Goal: Task Accomplishment & Management: Use online tool/utility

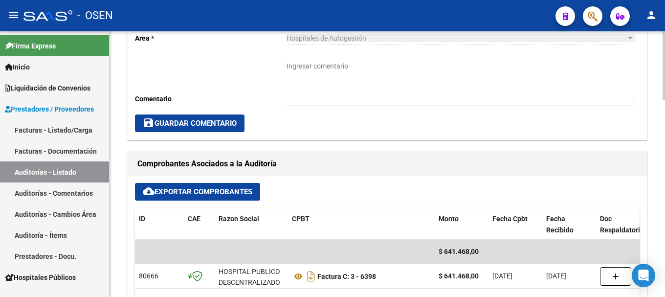
scroll to position [342, 0]
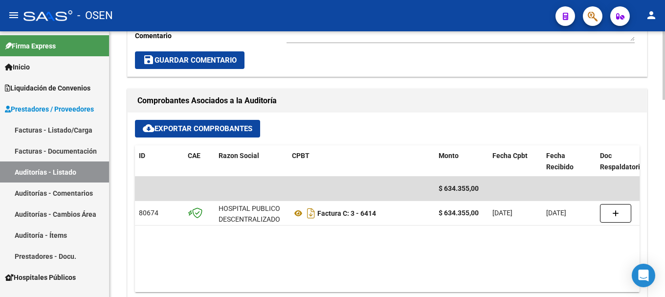
scroll to position [391, 0]
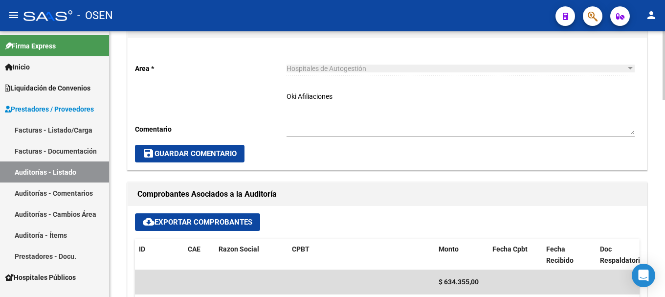
scroll to position [489, 0]
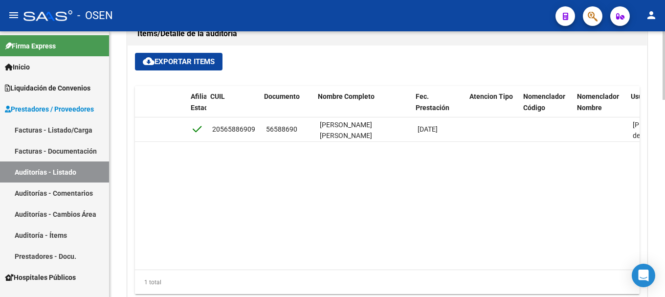
scroll to position [0, 598]
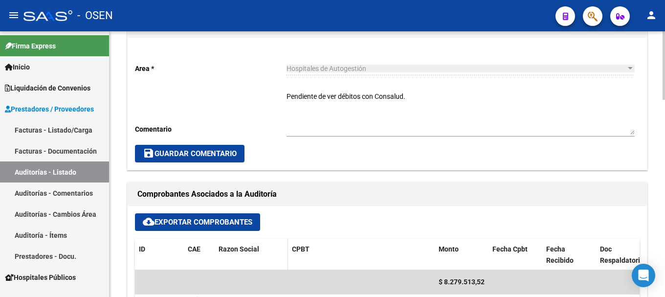
scroll to position [342, 0]
